Goal: Task Accomplishment & Management: Manage account settings

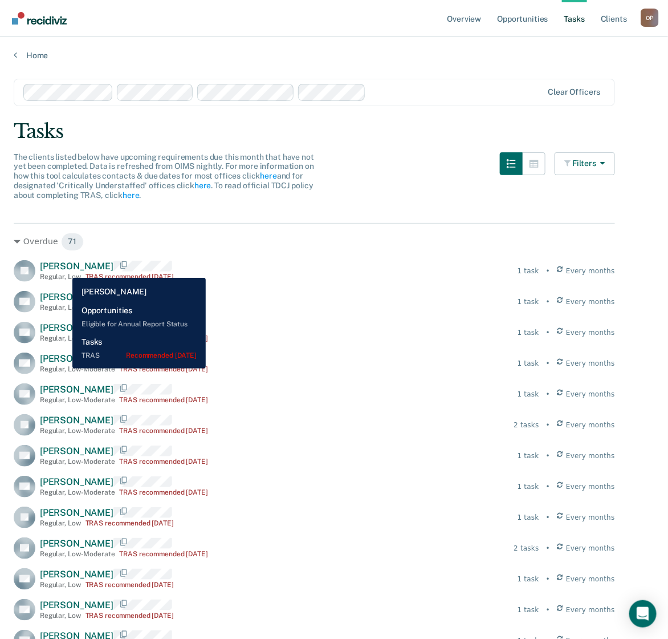
click at [64, 269] on span "[PERSON_NAME]" at bounding box center [77, 266] width 74 height 11
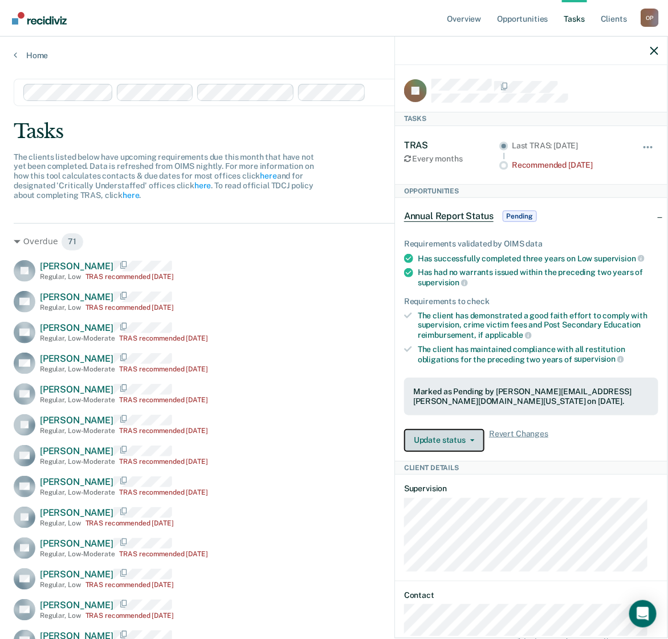
click at [454, 439] on button "Update status" at bounding box center [444, 440] width 80 height 23
click at [352, 140] on div "Tasks" at bounding box center [334, 131] width 641 height 23
click at [517, 18] on link "Opportunities" at bounding box center [522, 18] width 55 height 36
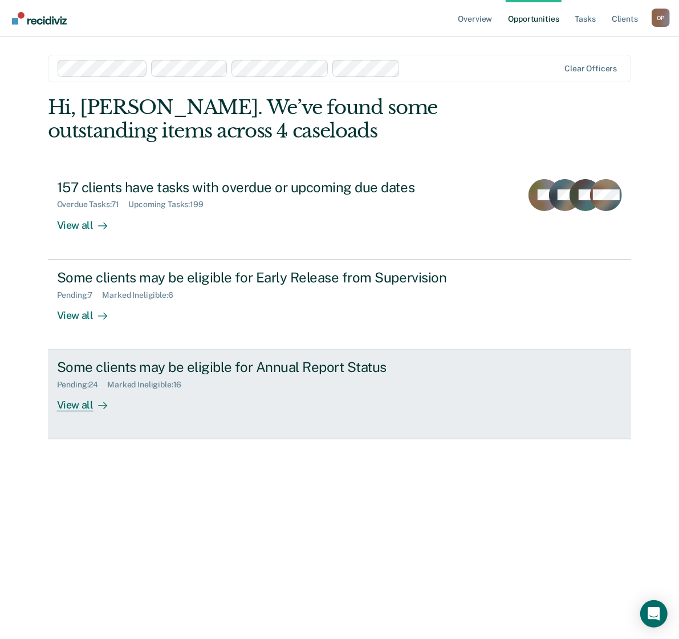
click at [235, 388] on div "Pending : 24 Marked Ineligible : 16" at bounding box center [257, 382] width 400 height 14
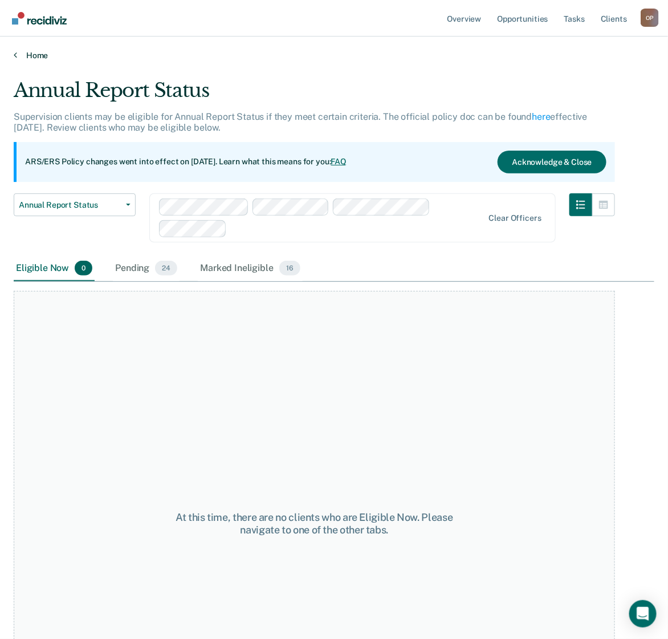
click at [26, 52] on link "Home" at bounding box center [334, 55] width 641 height 10
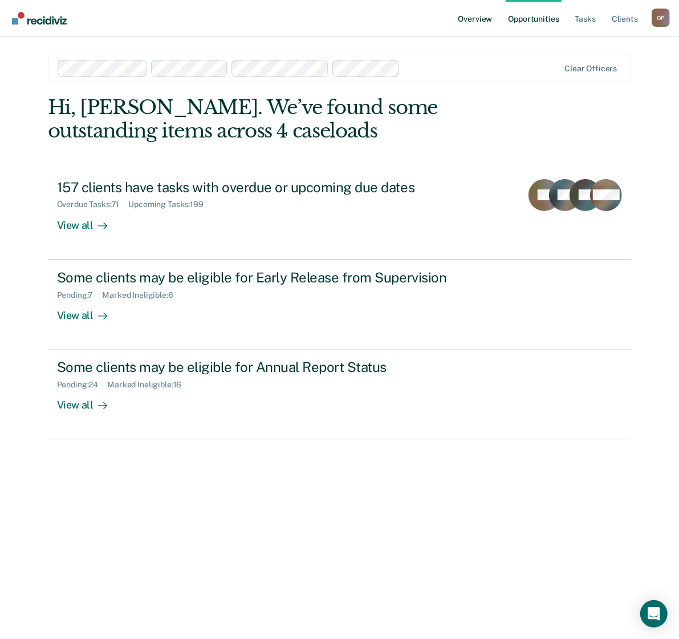
click at [481, 22] on link "Overview" at bounding box center [475, 18] width 39 height 36
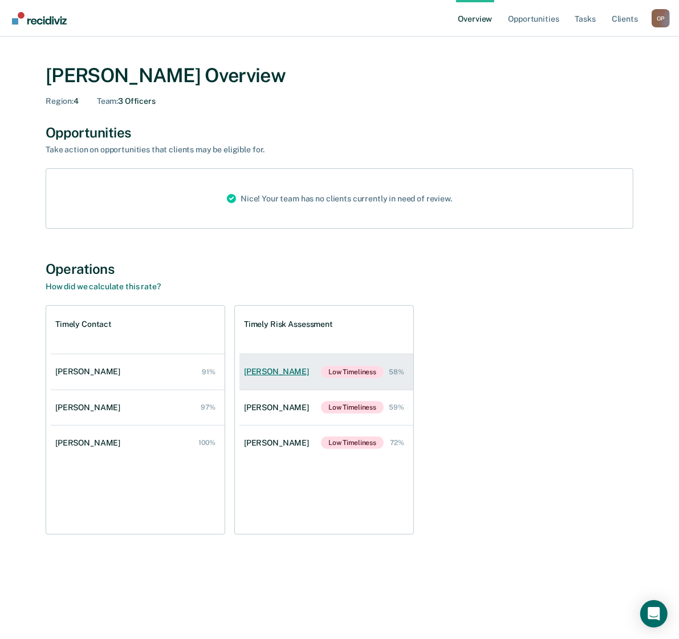
click at [278, 373] on div "[PERSON_NAME]" at bounding box center [279, 372] width 70 height 10
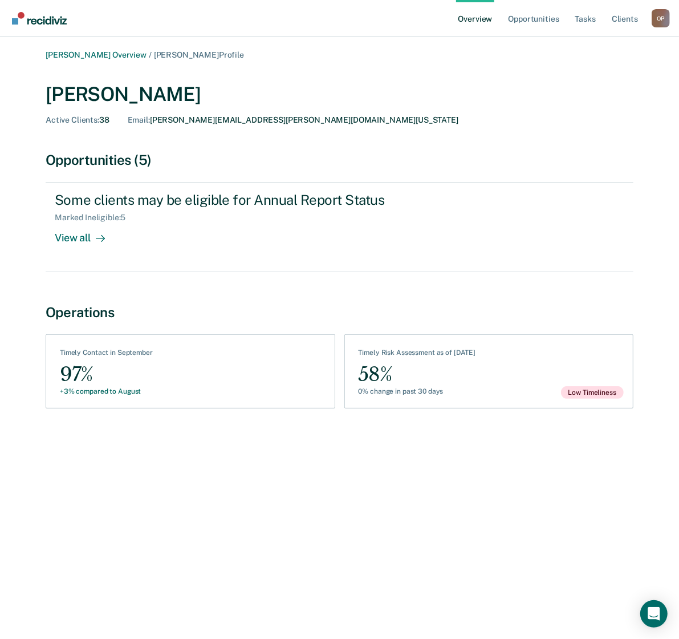
click at [486, 23] on link "Overview" at bounding box center [475, 18] width 39 height 36
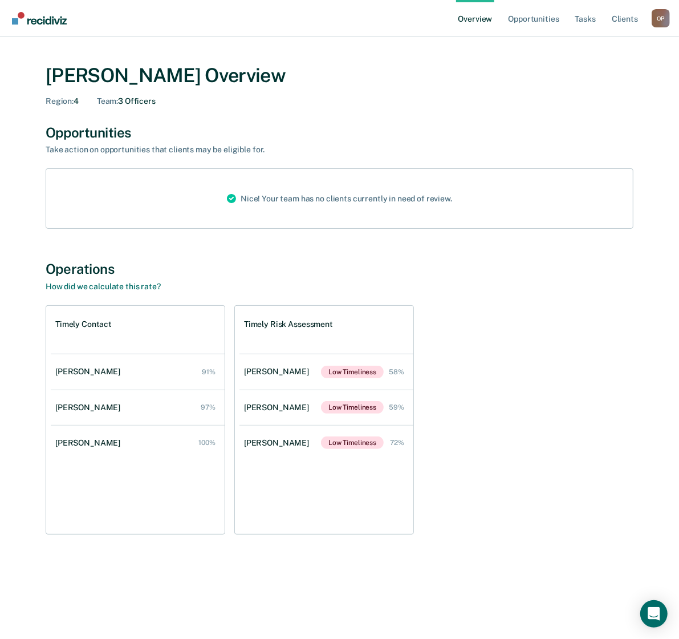
click at [487, 18] on link "Overview" at bounding box center [475, 18] width 39 height 36
click at [35, 21] on img "Go to Recidiviz Home" at bounding box center [39, 18] width 55 height 13
click at [577, 20] on link "Tasks" at bounding box center [585, 18] width 25 height 36
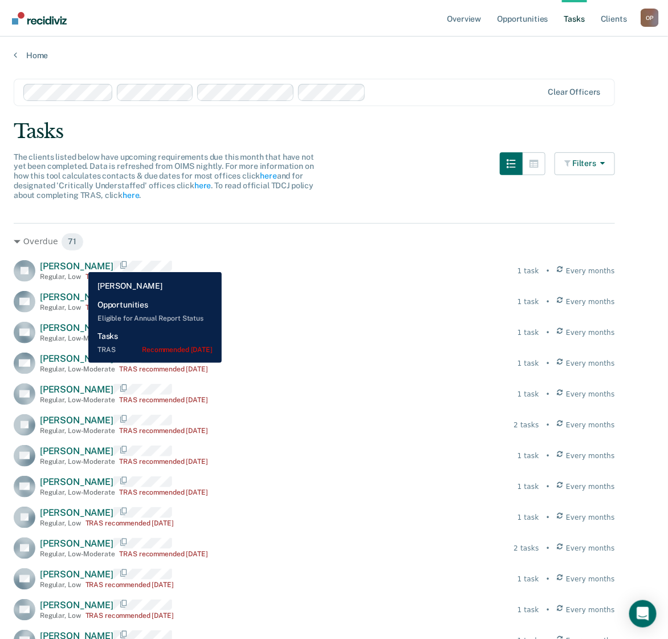
click at [80, 263] on span "[PERSON_NAME]" at bounding box center [77, 266] width 74 height 11
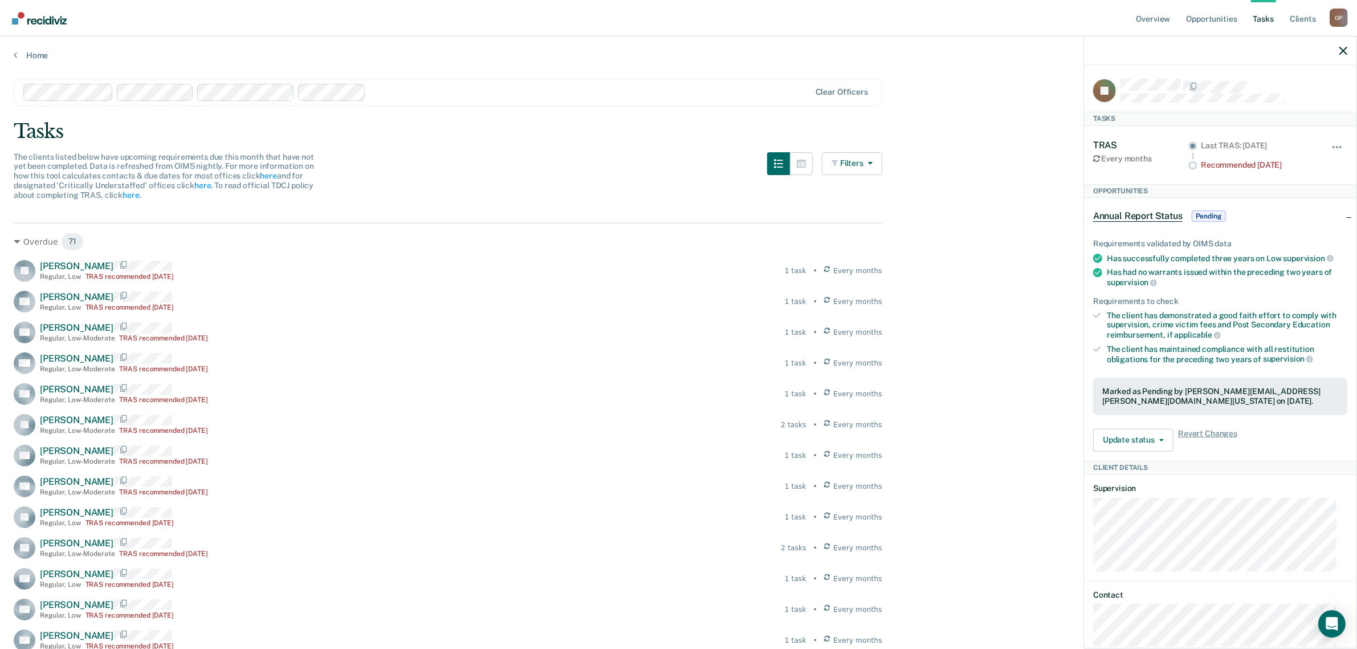
scroll to position [27, 0]
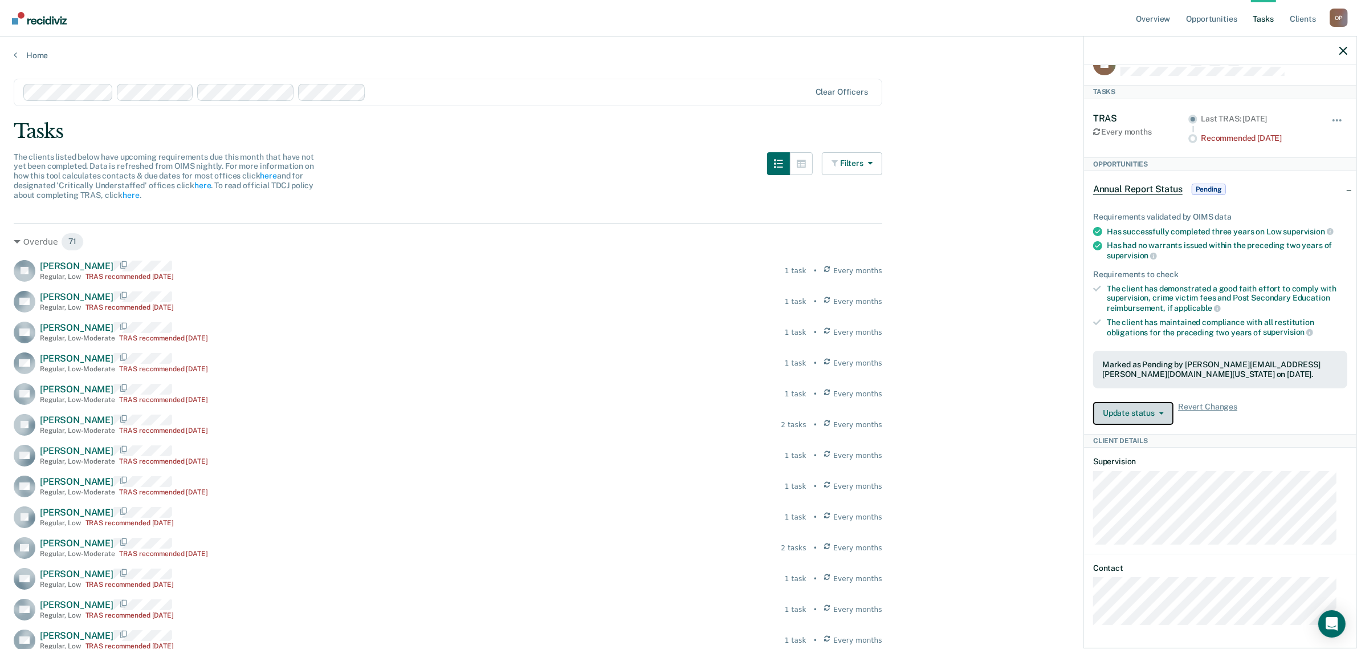
click at [678, 409] on button "Update status" at bounding box center [1133, 413] width 80 height 23
click at [678, 465] on dt "Supervision" at bounding box center [1220, 462] width 254 height 10
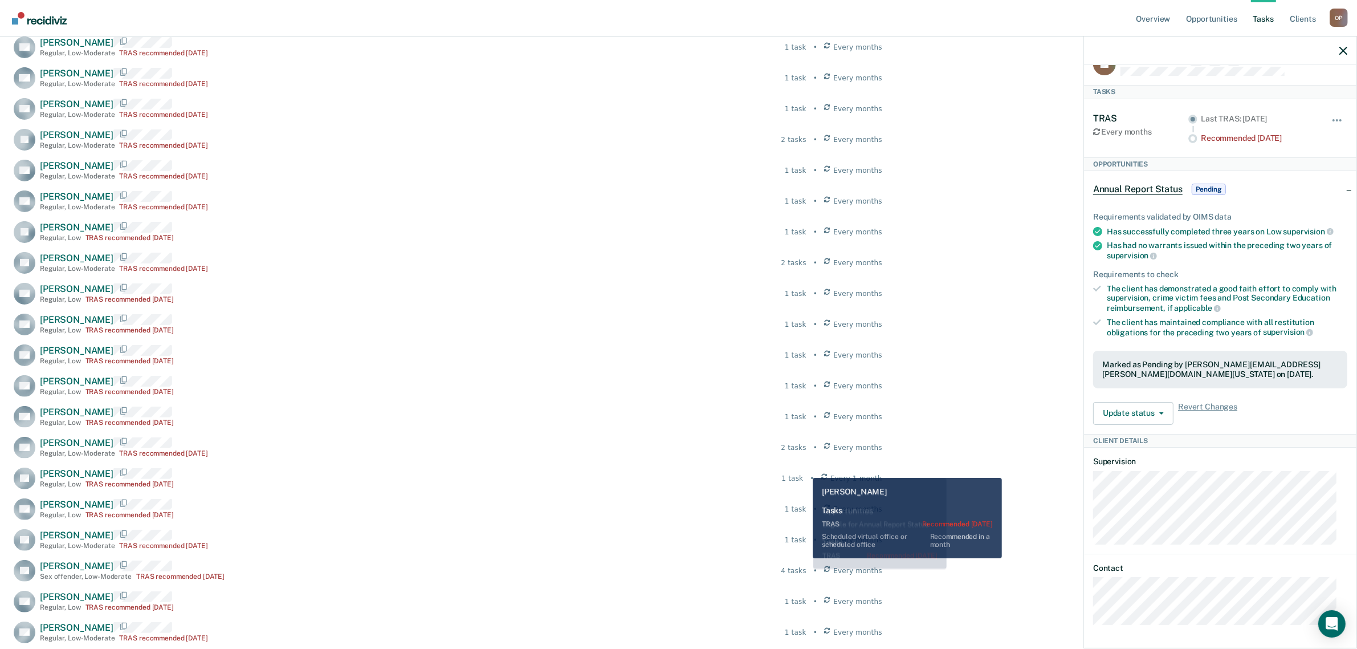
scroll to position [0, 0]
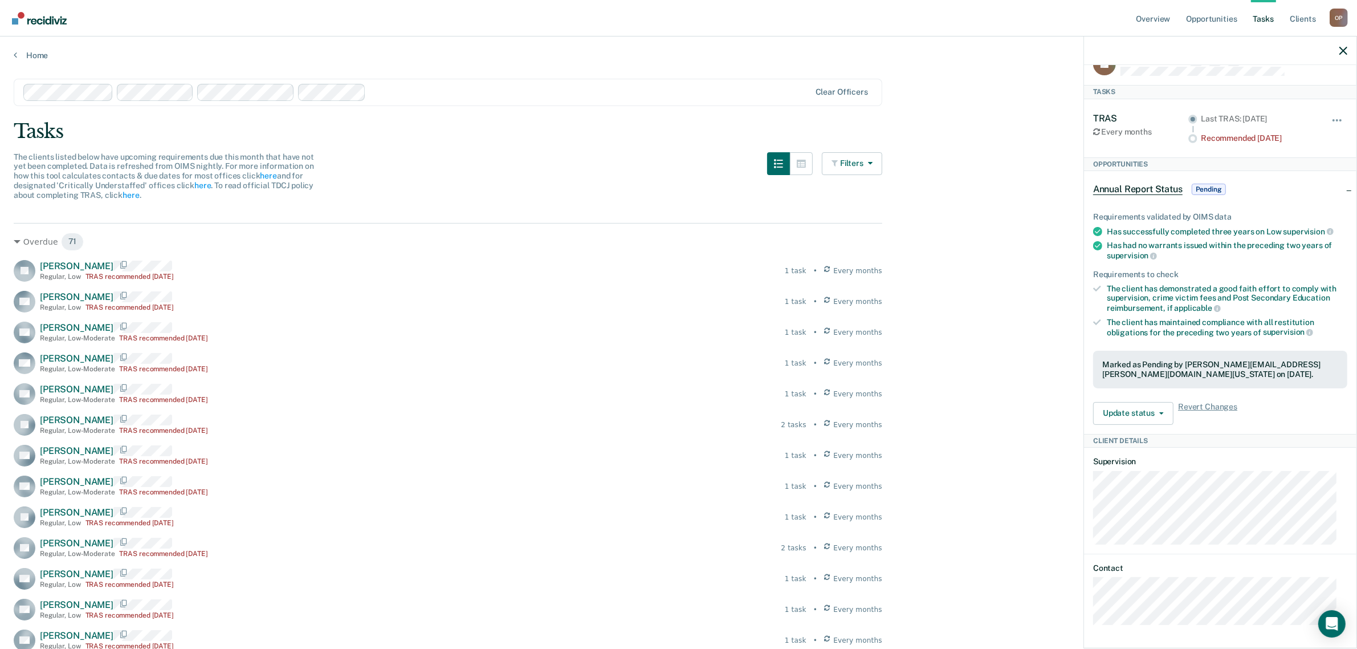
click at [678, 19] on ul "Overview Opportunities Tasks Client s" at bounding box center [1233, 18] width 196 height 36
click at [678, 17] on link "Client s" at bounding box center [1303, 18] width 31 height 36
